Goal: Communication & Community: Answer question/provide support

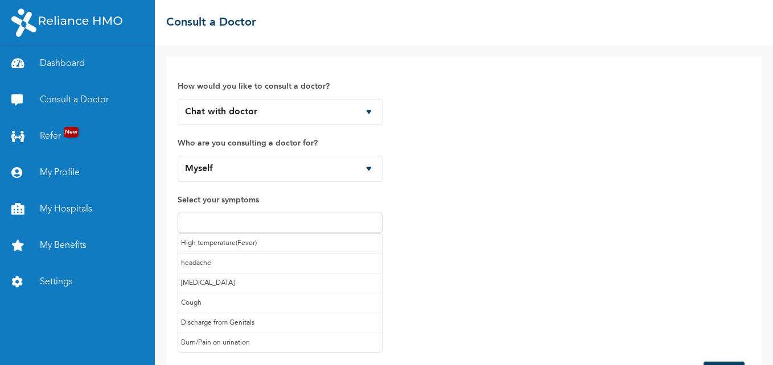
click at [317, 225] on input "text" at bounding box center [280, 223] width 198 height 14
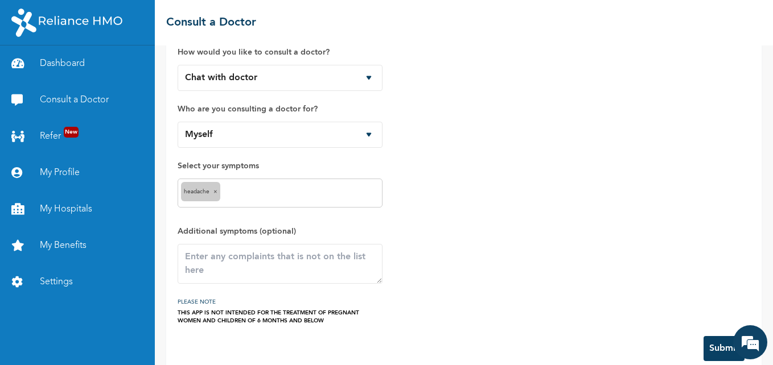
scroll to position [53, 0]
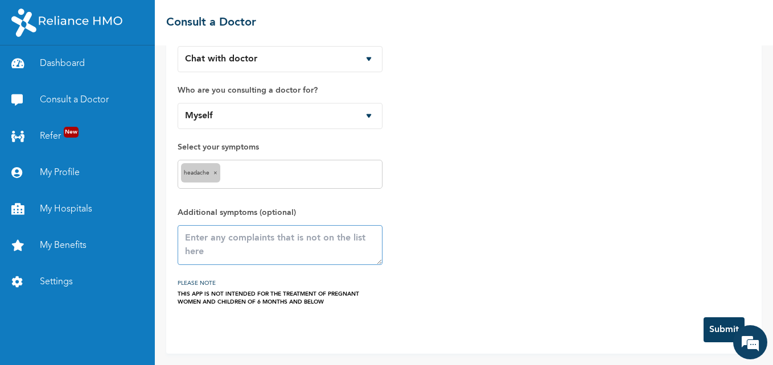
click at [269, 245] on textarea at bounding box center [280, 245] width 205 height 40
drag, startPoint x: 185, startPoint y: 238, endPoint x: 337, endPoint y: 244, distance: 152.6
click at [337, 244] on textarea "Headache and pain on one ear" at bounding box center [280, 245] width 205 height 40
paste textarea ""I’ve been experiencing a left-sided headache with pain radiating toward my ear…"
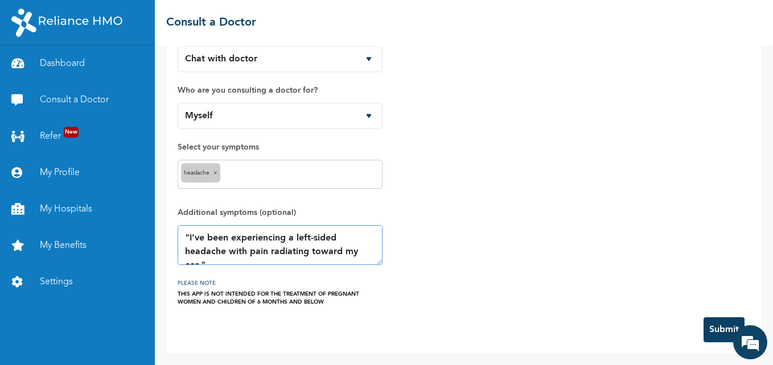
scroll to position [6, 0]
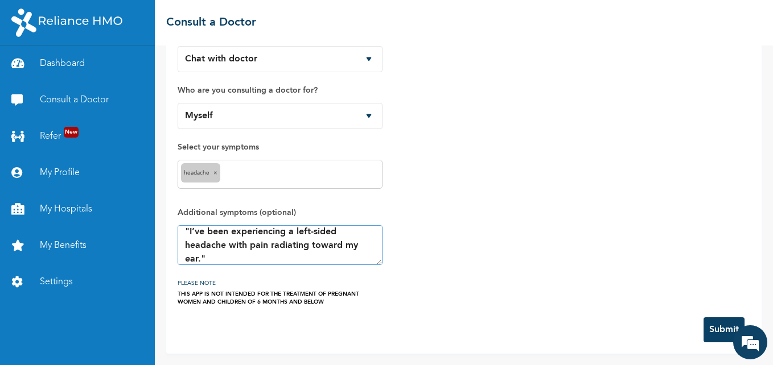
click at [189, 231] on textarea ""I’ve been experiencing a left-sided headache with pain radiating toward my ear…" at bounding box center [280, 245] width 205 height 40
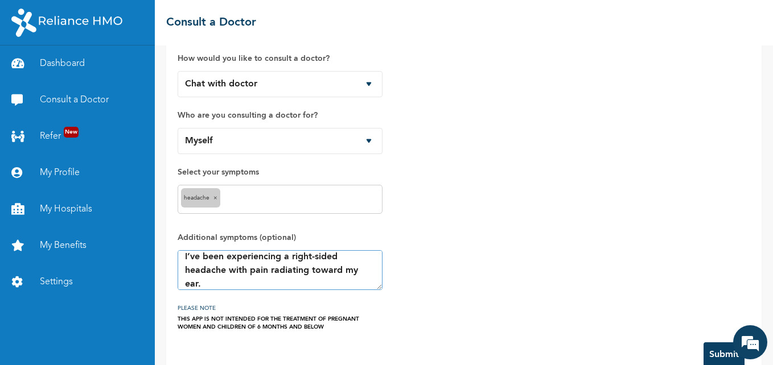
scroll to position [53, 0]
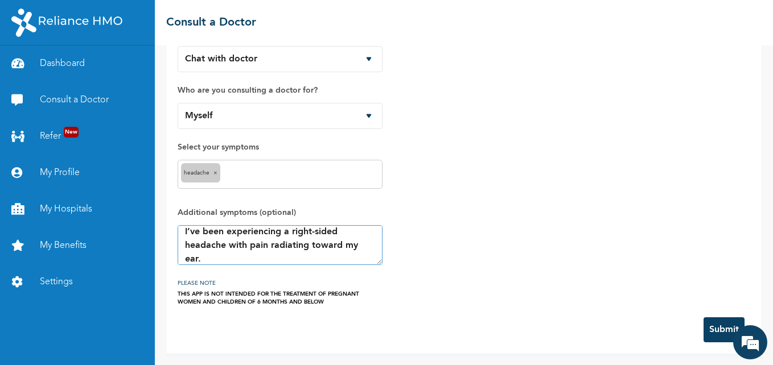
type textarea "I’ve been experiencing a right-sided headache with pain radiating toward my ear."
click at [722, 327] on button "Submit" at bounding box center [723, 330] width 41 height 25
click at [534, 283] on div "How would you like to consult a doctor? Chat with doctor Phone Call Who are you…" at bounding box center [464, 160] width 573 height 291
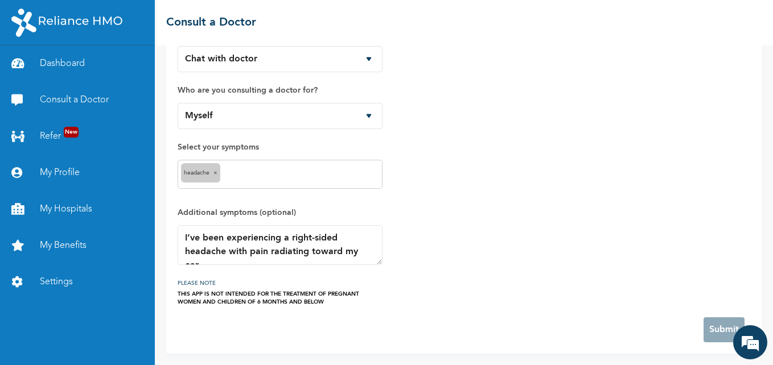
scroll to position [0, 0]
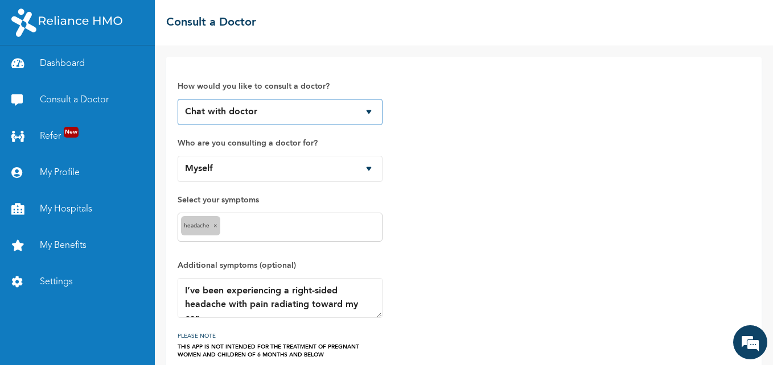
click at [370, 110] on select "Chat with doctor Phone Call" at bounding box center [280, 112] width 205 height 26
click at [178, 99] on select "Chat with doctor Phone Call" at bounding box center [280, 112] width 205 height 26
click at [368, 170] on select "Myself Goodness Kenneth Esther Kenneth Priscilla Omame" at bounding box center [280, 169] width 205 height 26
click at [178, 156] on select "Myself Goodness Kenneth Esther Kenneth Priscilla Omame" at bounding box center [280, 169] width 205 height 26
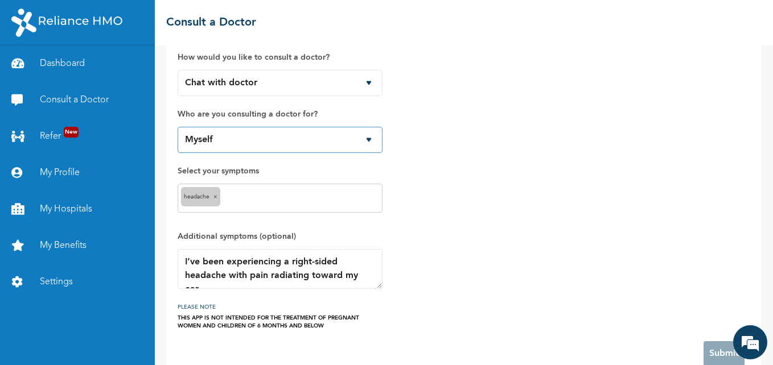
scroll to position [53, 0]
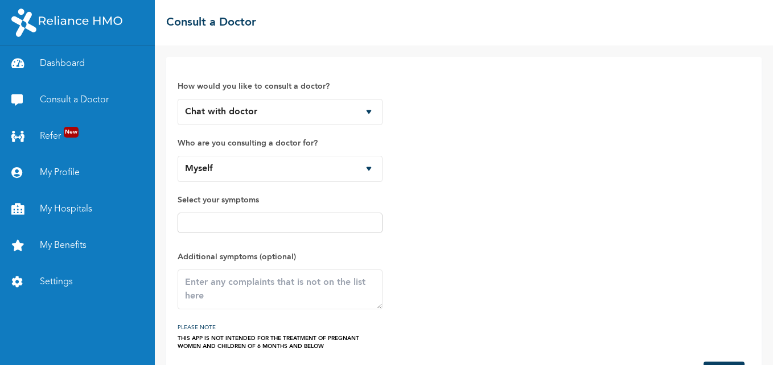
click at [312, 221] on input "text" at bounding box center [280, 223] width 198 height 14
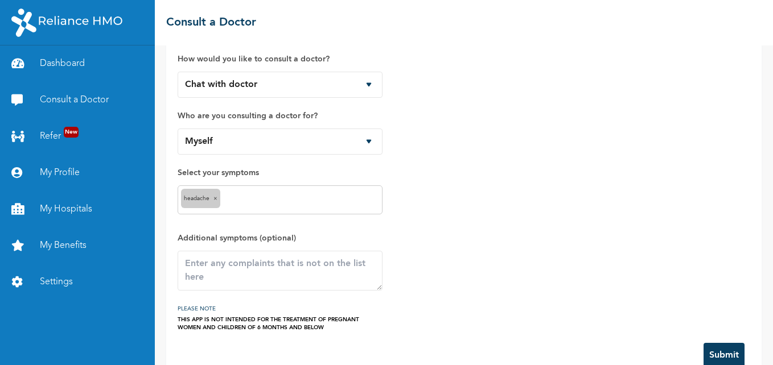
scroll to position [53, 0]
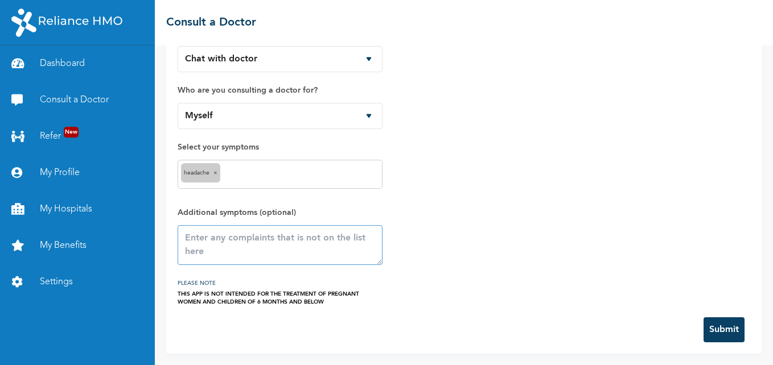
click at [242, 253] on textarea at bounding box center [280, 245] width 205 height 40
paste textarea ""I’ve been experiencing a left-sided headache with pain radiating toward my ear…"
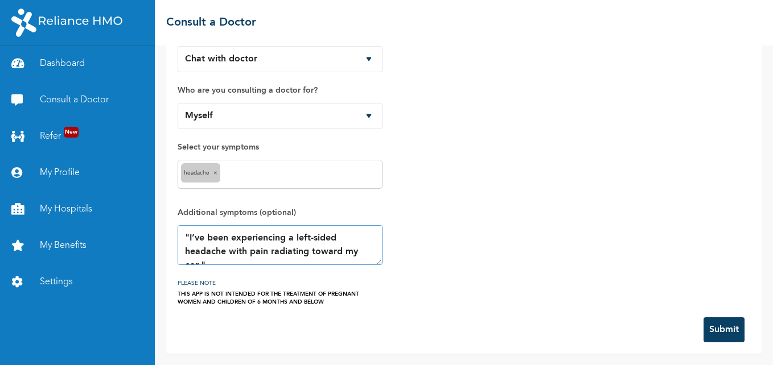
scroll to position [6, 0]
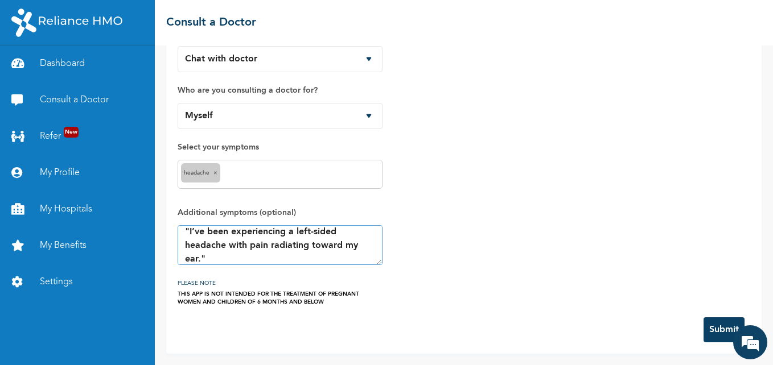
click at [190, 232] on textarea ""I’ve been experiencing a left-sided headache with pain radiating toward my ear…" at bounding box center [280, 245] width 205 height 40
click at [229, 257] on textarea "I’ve been experiencing a left-sided headache with pain radiating toward my ear."" at bounding box center [280, 245] width 205 height 40
click at [308, 234] on textarea "I’ve been experiencing a left-sided headache with pain radiating toward my ear." at bounding box center [280, 245] width 205 height 40
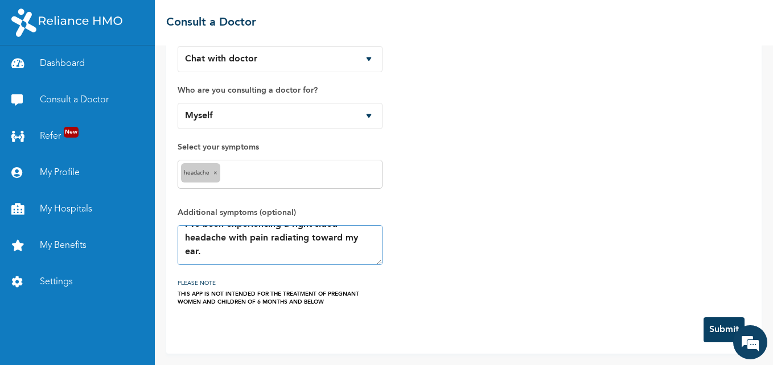
type textarea "I’ve been experiencing a right-sided headache with pain radiating toward my ear."
click at [713, 329] on button "Submit" at bounding box center [723, 330] width 41 height 25
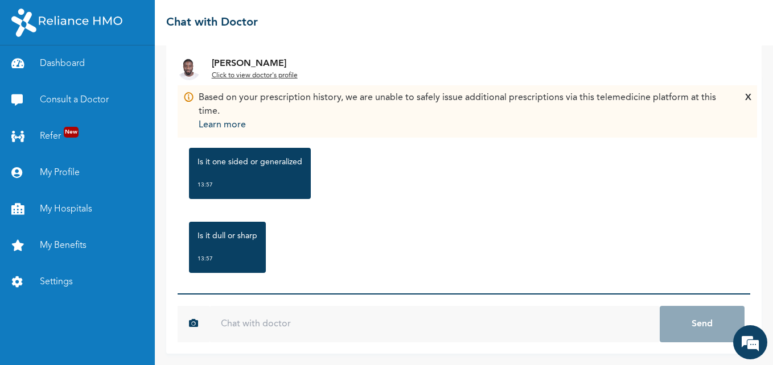
scroll to position [217, 0]
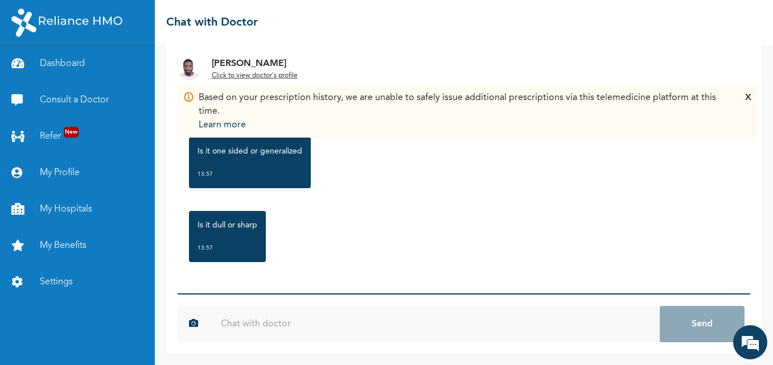
drag, startPoint x: 321, startPoint y: 310, endPoint x: 312, endPoint y: 320, distance: 14.1
click at [321, 310] on input "text" at bounding box center [434, 324] width 450 height 36
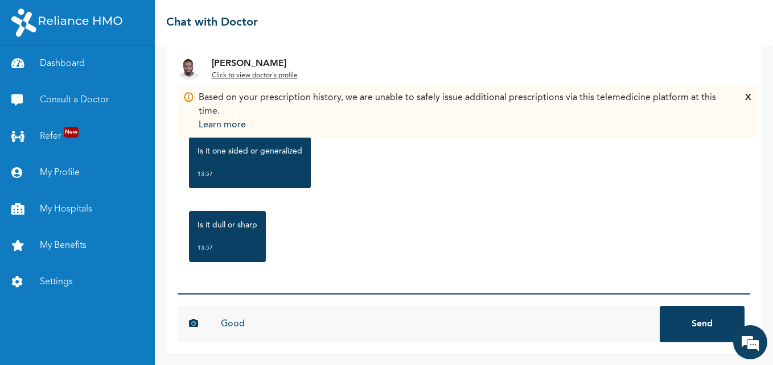
scroll to position [0, 0]
type input "Good afternoon Doctor"
click at [660, 306] on button "Send" at bounding box center [702, 324] width 85 height 36
type input "It started [DATE]"
click at [660, 306] on button "Send" at bounding box center [702, 324] width 85 height 36
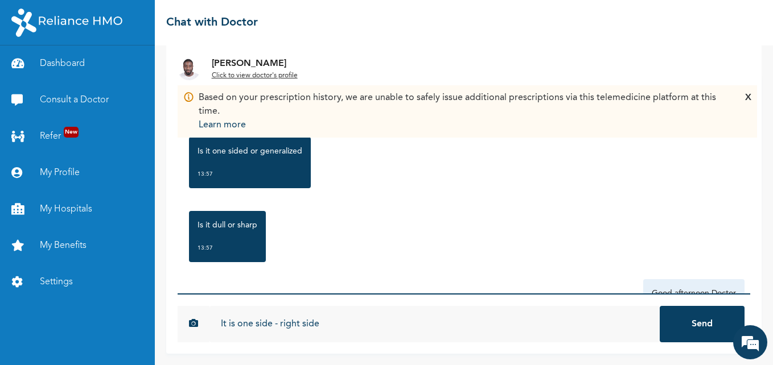
type input "It is one side - right side"
click at [660, 306] on button "Send" at bounding box center [702, 324] width 85 height 36
type input "It's sharp"
click at [660, 306] on button "Send" at bounding box center [702, 324] width 85 height 36
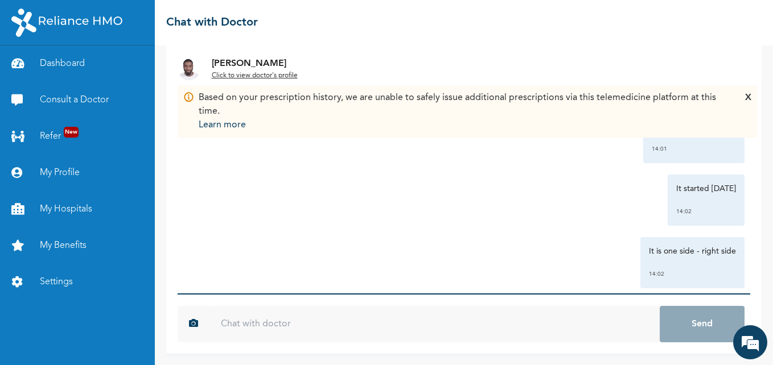
scroll to position [405, 0]
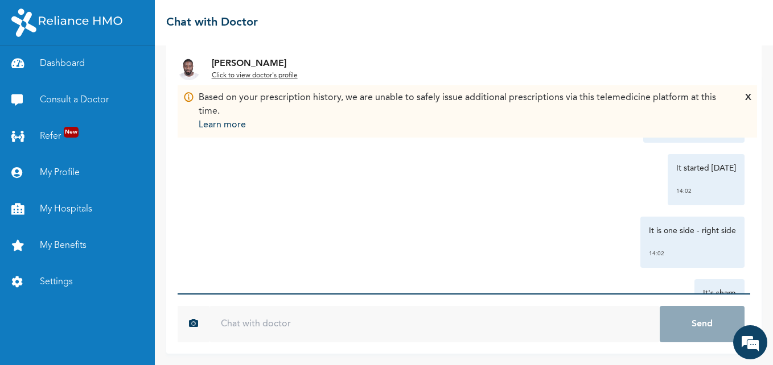
click at [750, 95] on div "X" at bounding box center [748, 111] width 6 height 41
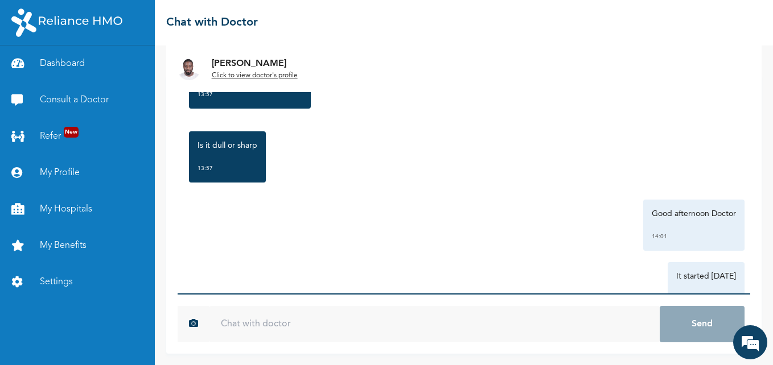
scroll to position [467, 0]
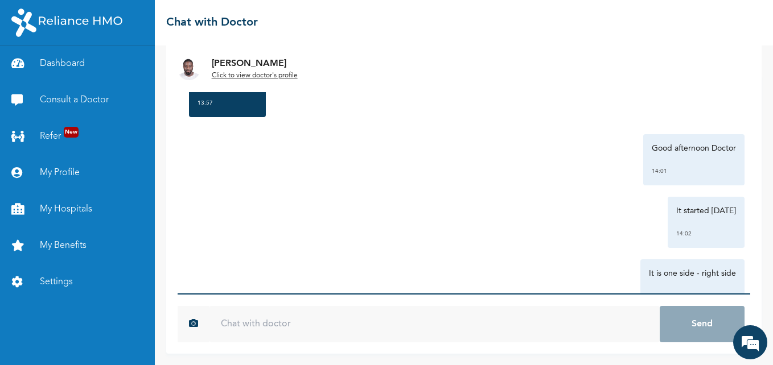
scroll to position [467, 0]
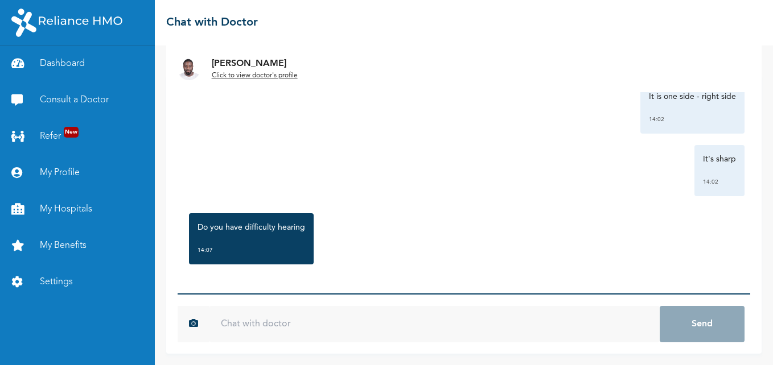
scroll to position [541, 0]
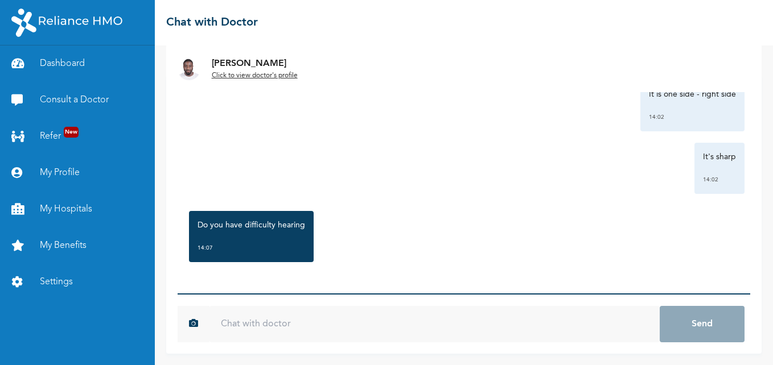
click at [283, 309] on input "text" at bounding box center [434, 324] width 450 height 36
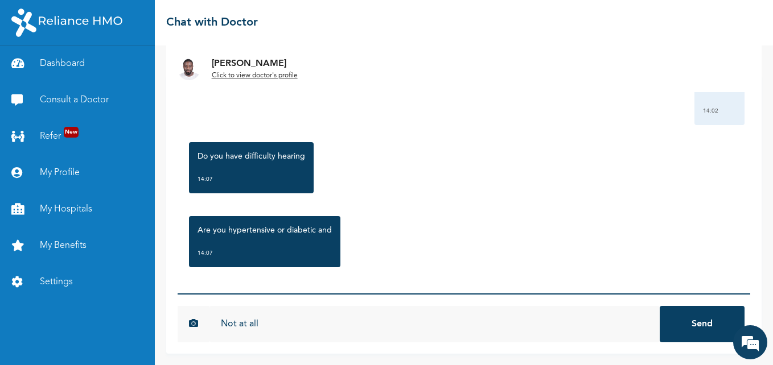
scroll to position [615, 0]
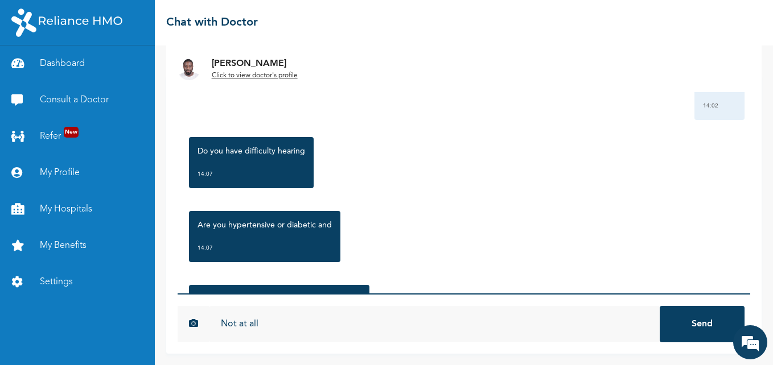
type input "Not at all"
click at [685, 332] on button "Send" at bounding box center [702, 324] width 85 height 36
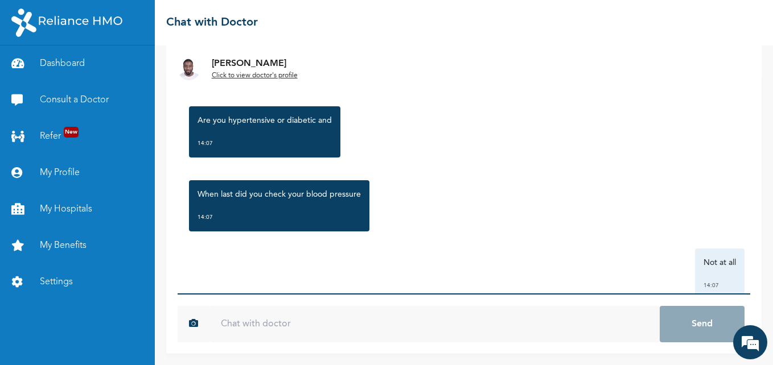
scroll to position [752, 0]
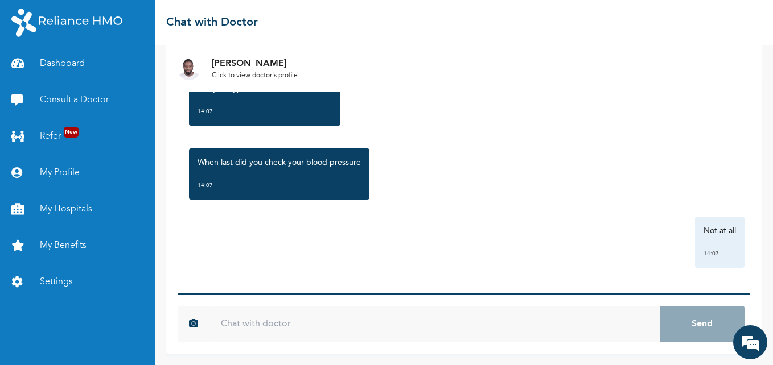
click at [299, 328] on input "text" at bounding box center [434, 324] width 450 height 36
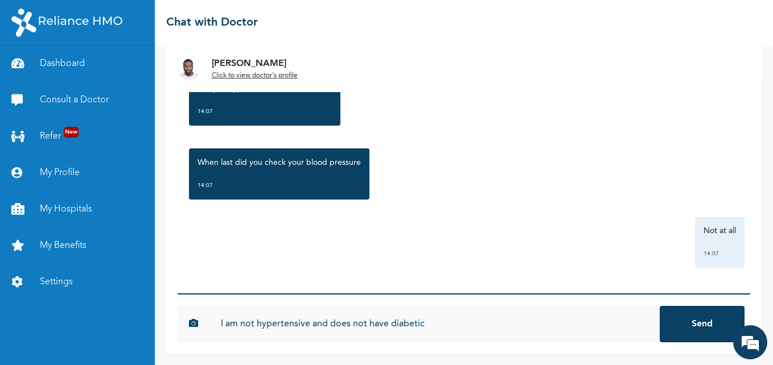
type input "I am not hypertensive and does not have diabetic"
click at [660, 306] on button "Send" at bounding box center [702, 324] width 85 height 36
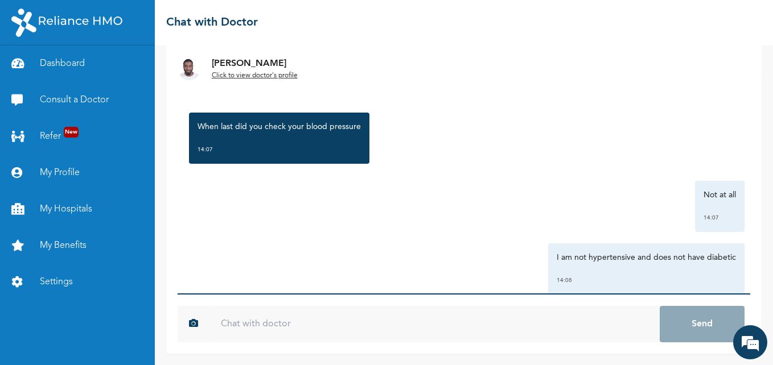
scroll to position [814, 0]
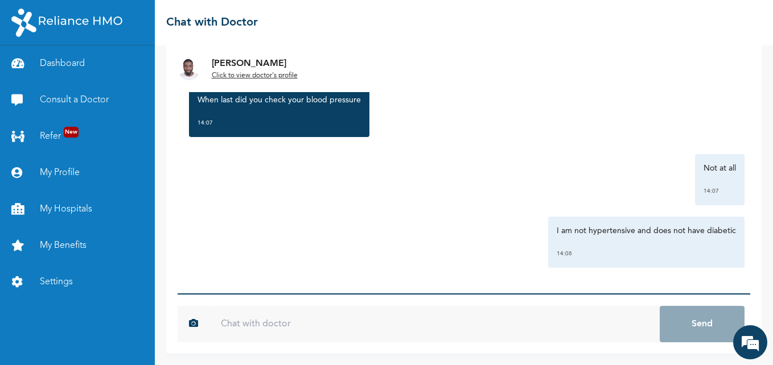
click at [323, 320] on input "text" at bounding box center [434, 324] width 450 height 36
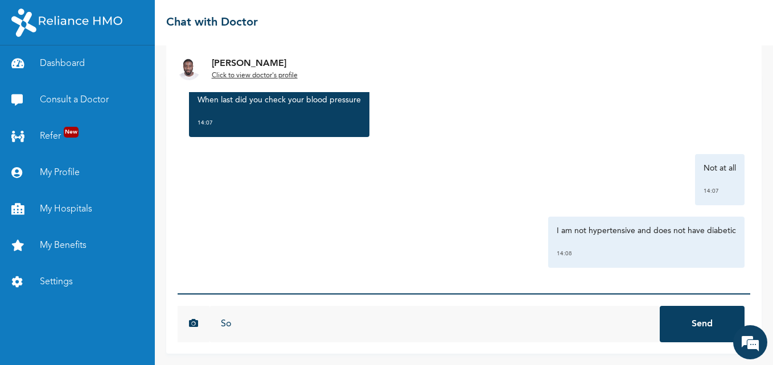
type input "S"
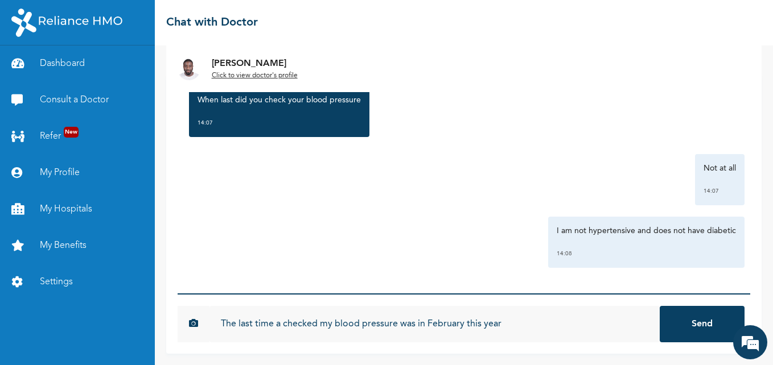
type input "The last time a checked my blood pressure was in February this year"
click at [660, 306] on button "Send" at bounding box center [702, 324] width 85 height 36
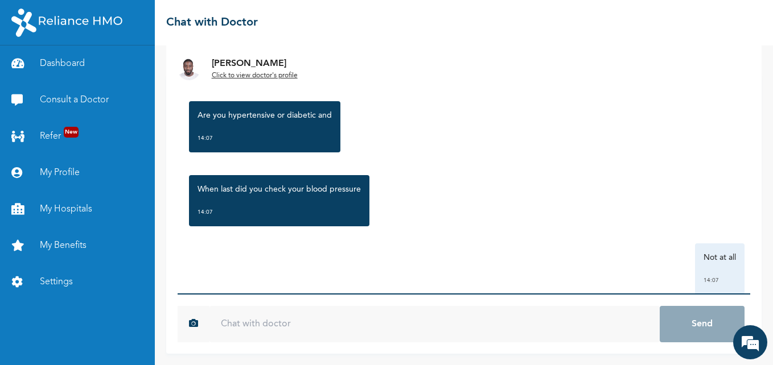
scroll to position [877, 0]
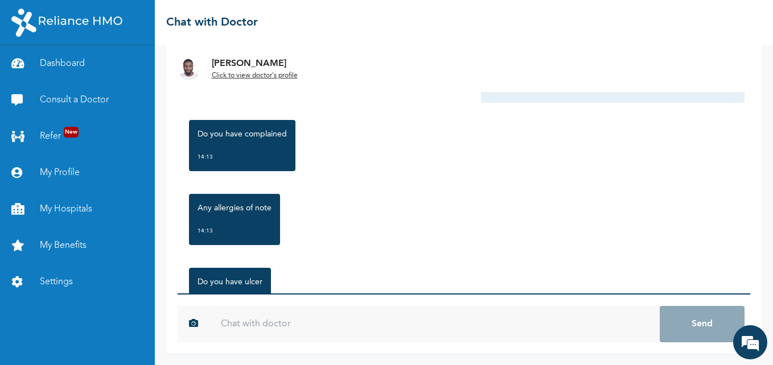
scroll to position [1099, 0]
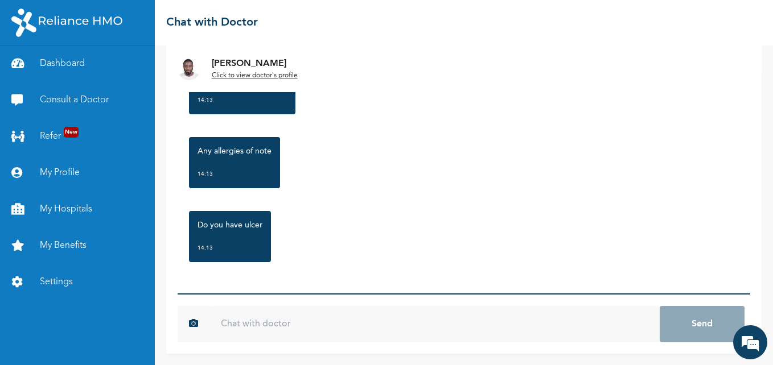
click at [258, 315] on input "text" at bounding box center [434, 324] width 450 height 36
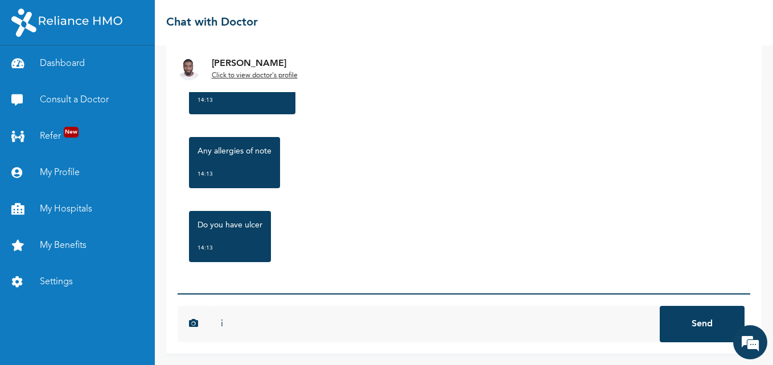
type input "i"
type input "I dont have any allergies and no ulcer"
click at [660, 306] on button "Send" at bounding box center [702, 324] width 85 height 36
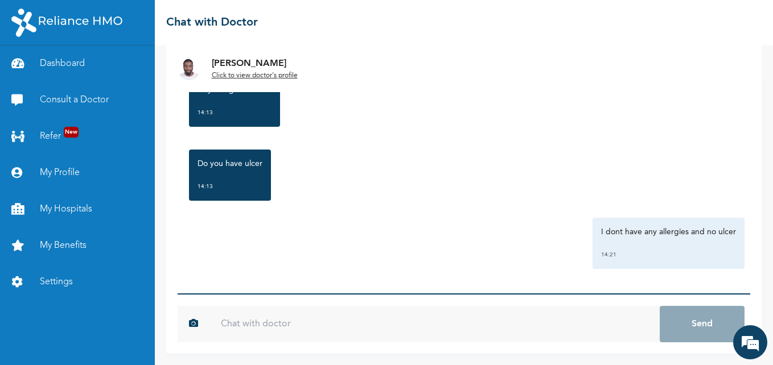
scroll to position [1162, 0]
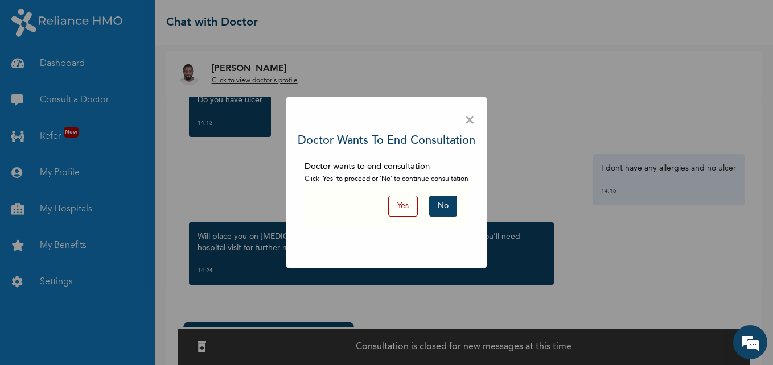
scroll to position [29, 0]
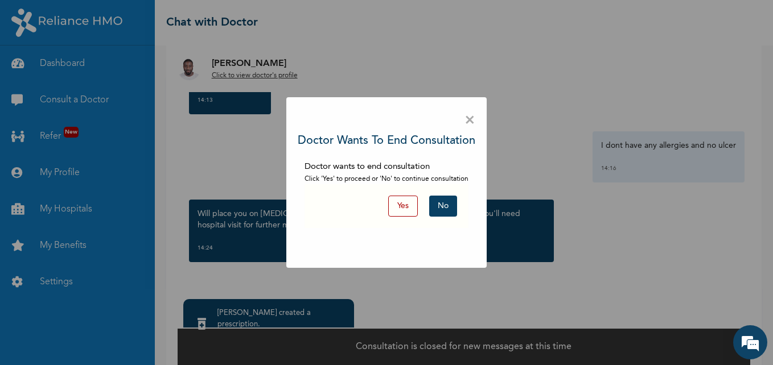
click at [409, 210] on button "Yes" at bounding box center [403, 206] width 30 height 21
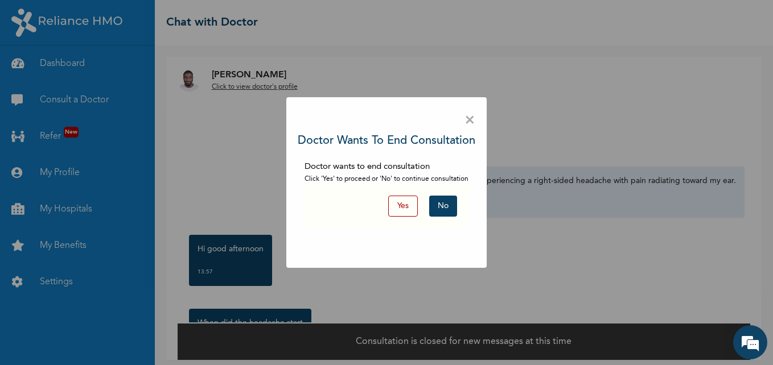
scroll to position [6, 0]
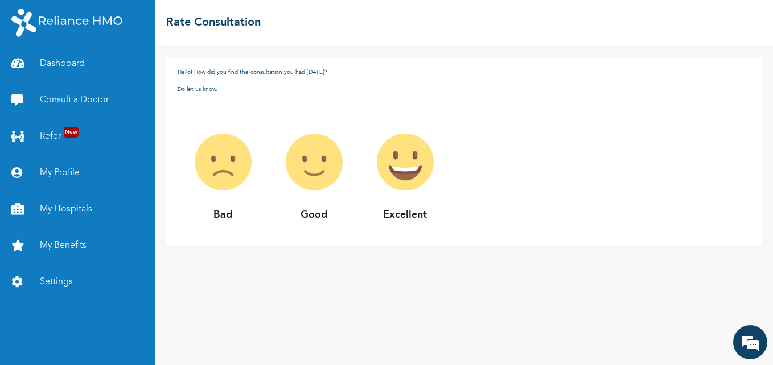
click at [307, 163] on img at bounding box center [314, 162] width 91 height 91
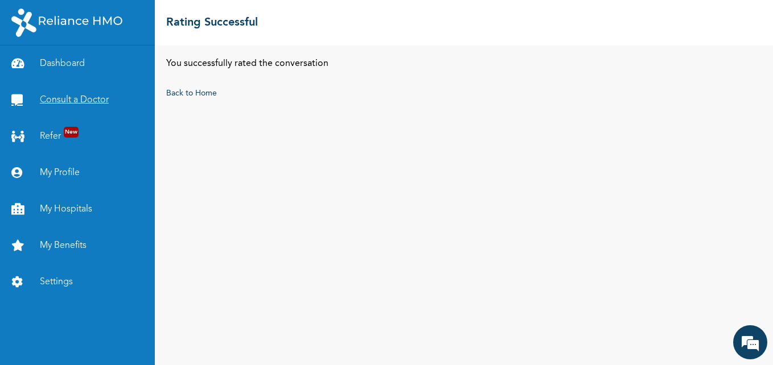
click at [81, 98] on link "Consult a Doctor" at bounding box center [77, 100] width 155 height 36
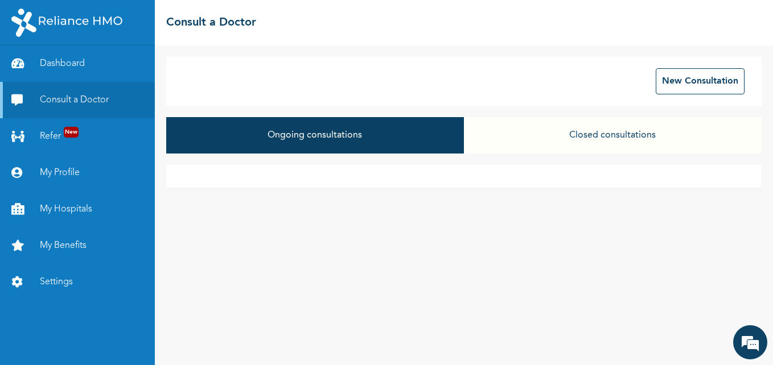
click at [617, 137] on button "Closed consultations" at bounding box center [613, 135] width 298 height 36
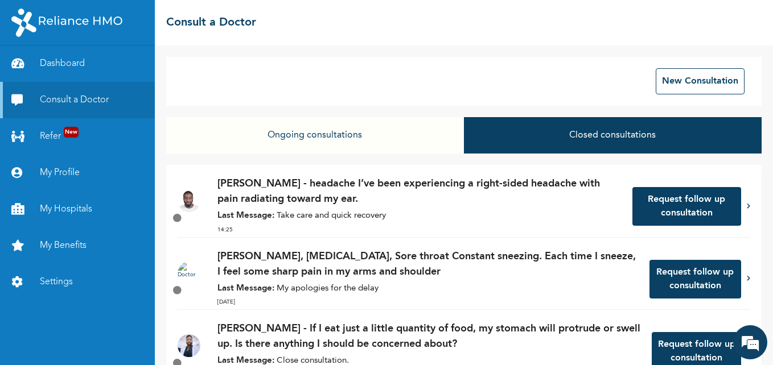
click at [437, 197] on p "Dr. Adoki - headache I’ve been experiencing a right-sided headache with pain ra…" at bounding box center [418, 191] width 403 height 31
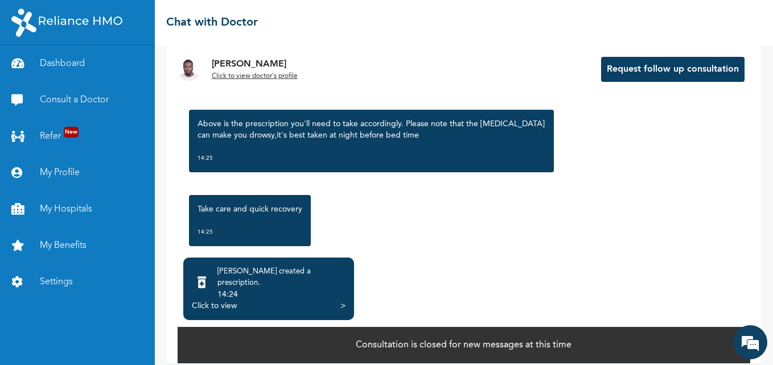
scroll to position [1418, 0]
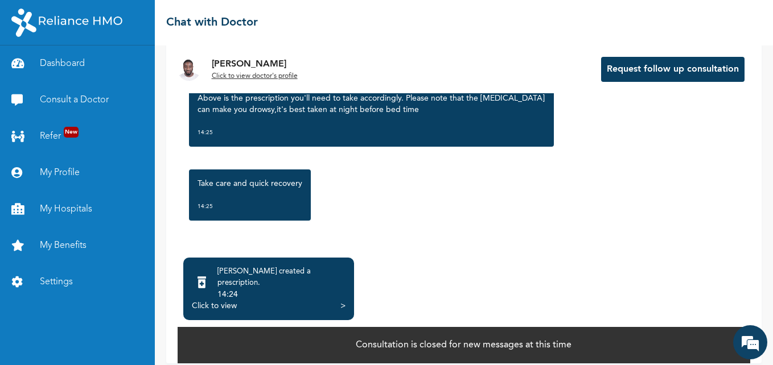
click at [343, 300] on div ">" at bounding box center [342, 305] width 5 height 11
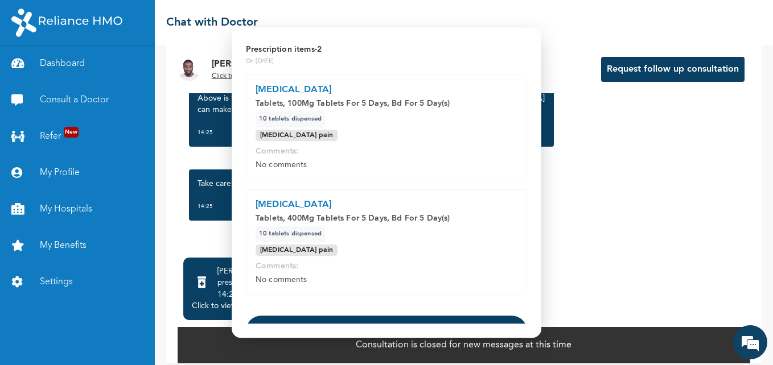
scroll to position [0, 0]
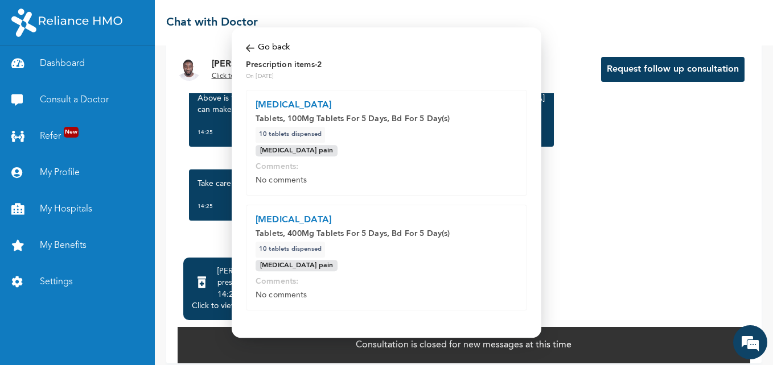
click at [248, 47] on img at bounding box center [250, 48] width 9 height 13
